Goal: Check status: Check status

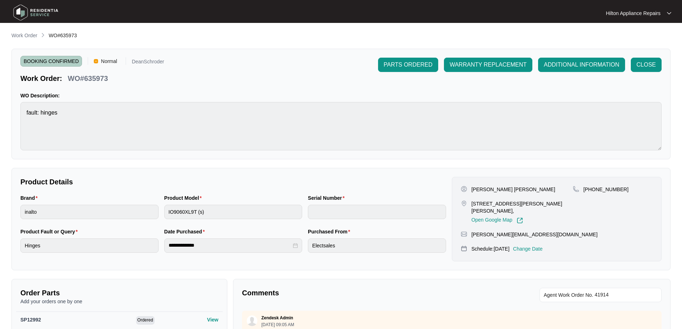
click at [30, 37] on p "Work Order" at bounding box center [24, 35] width 26 height 7
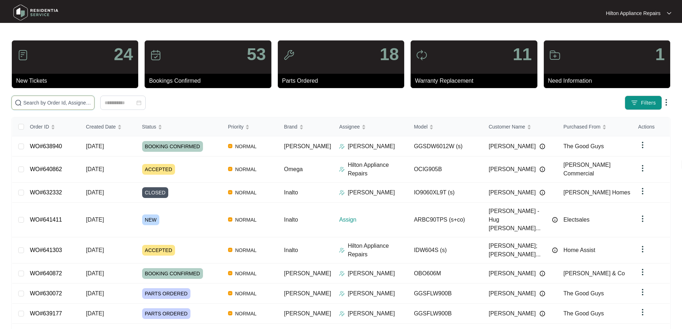
click at [83, 102] on input "text" at bounding box center [57, 103] width 68 height 8
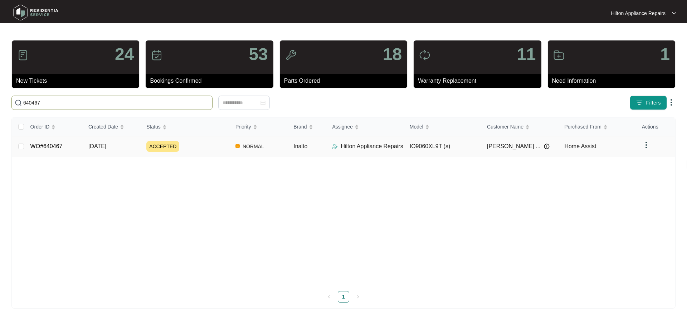
type input "640467"
click at [212, 150] on div "ACCEPTED" at bounding box center [187, 146] width 83 height 11
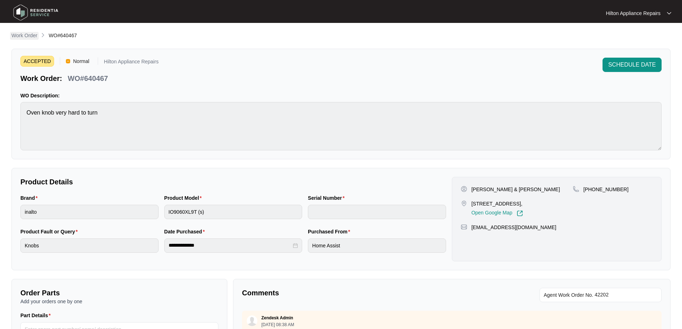
click at [28, 36] on p "Work Order" at bounding box center [24, 35] width 26 height 7
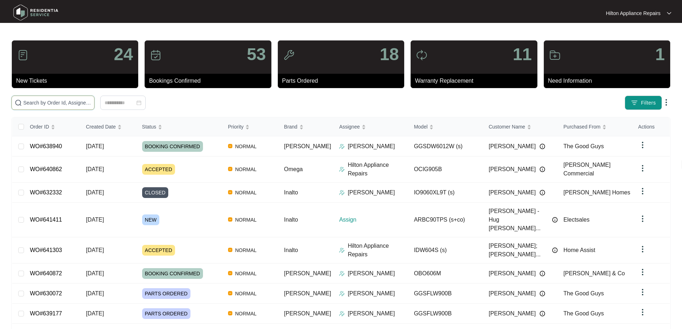
click at [89, 101] on input "text" at bounding box center [57, 103] width 68 height 8
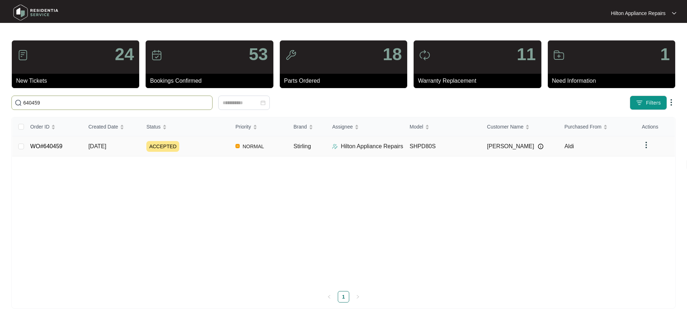
type input "640459"
click at [217, 144] on div "ACCEPTED" at bounding box center [187, 146] width 83 height 11
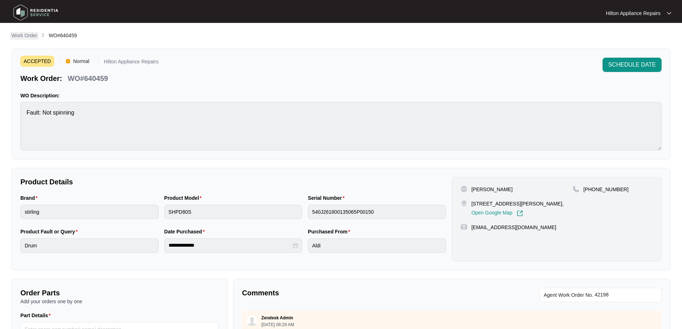
click at [16, 33] on p "Work Order" at bounding box center [24, 35] width 26 height 7
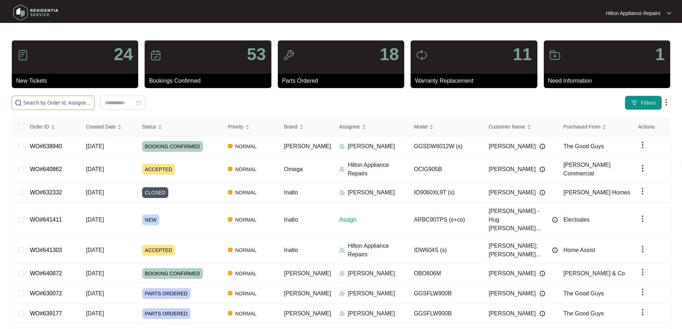
click at [91, 106] on input "text" at bounding box center [57, 103] width 68 height 8
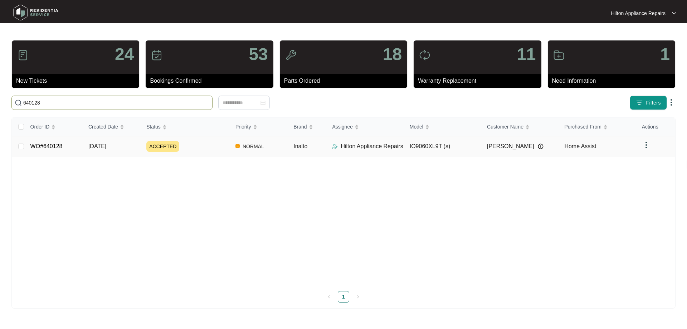
type input "640128"
click at [205, 150] on div "ACCEPTED" at bounding box center [187, 146] width 83 height 11
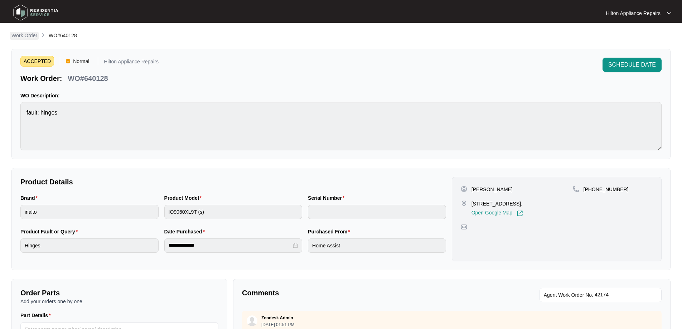
click at [21, 35] on p "Work Order" at bounding box center [24, 35] width 26 height 7
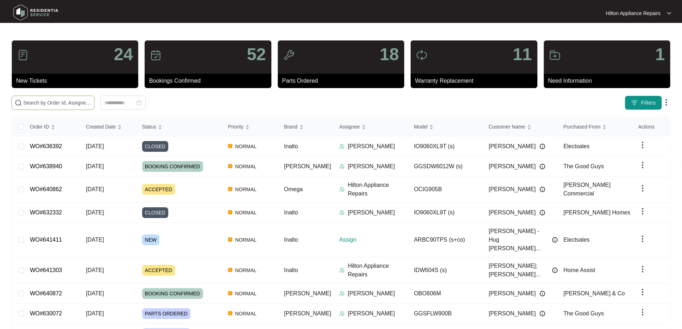
click at [91, 105] on input "text" at bounding box center [57, 103] width 68 height 8
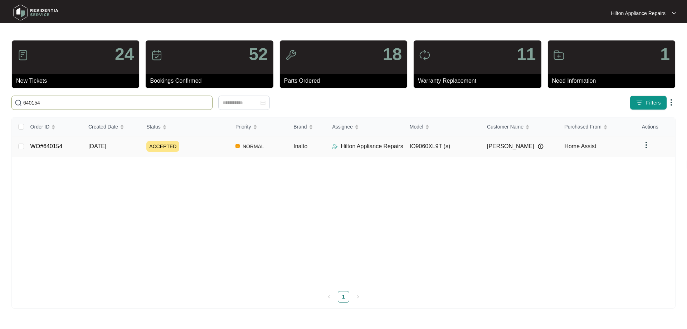
type input "640154"
click at [353, 144] on p "Hilton Appliance Repairs" at bounding box center [372, 146] width 62 height 9
click at [208, 145] on div "ACCEPTED" at bounding box center [187, 146] width 83 height 11
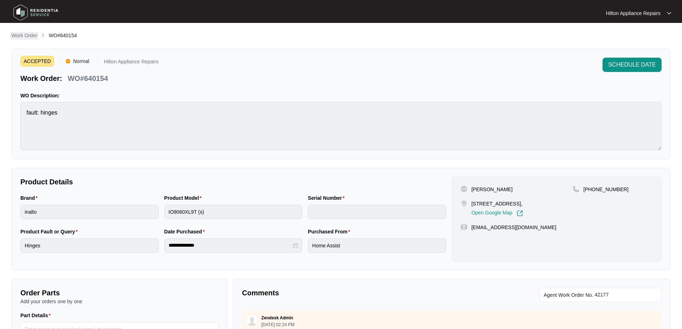
click at [27, 38] on p "Work Order" at bounding box center [24, 35] width 26 height 7
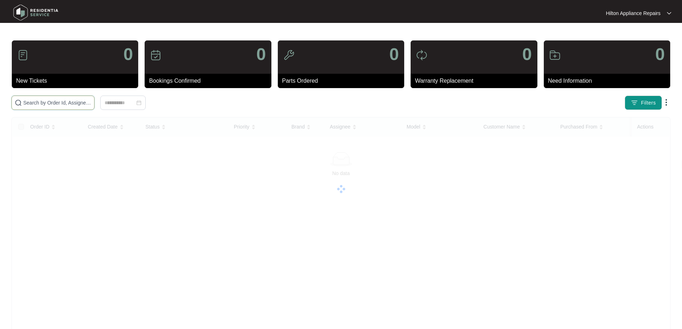
click at [91, 103] on input "text" at bounding box center [57, 103] width 68 height 8
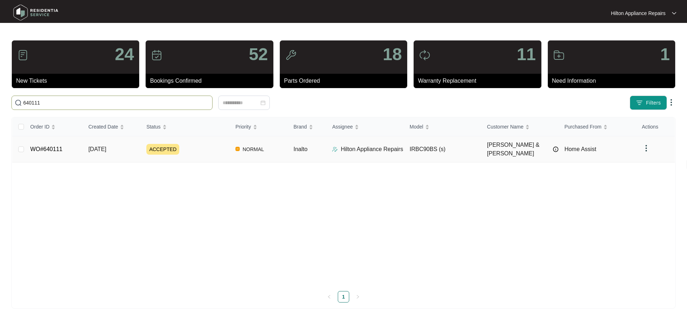
type input "640111"
click at [211, 146] on div "ACCEPTED" at bounding box center [187, 149] width 83 height 11
